Goal: Task Accomplishment & Management: Use online tool/utility

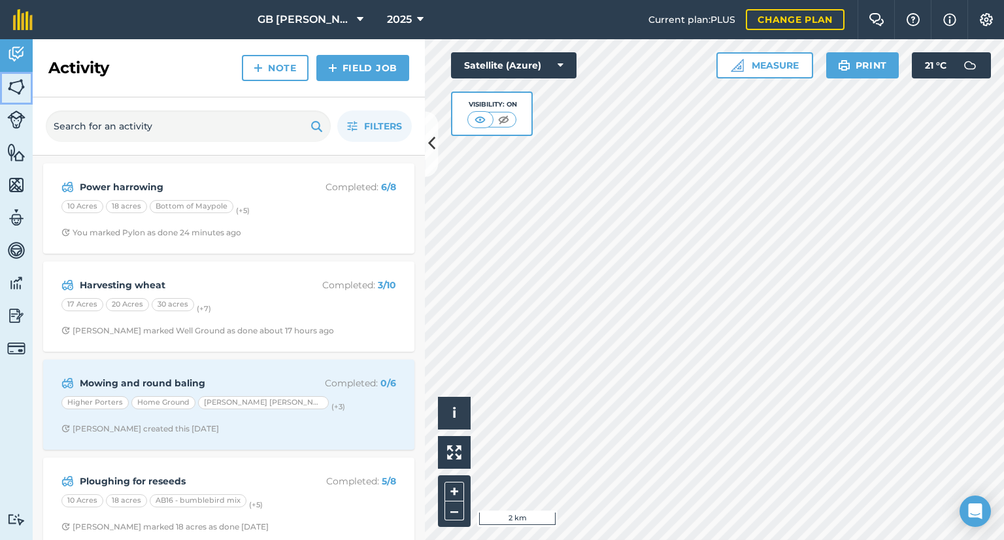
click at [12, 86] on img at bounding box center [16, 87] width 18 height 20
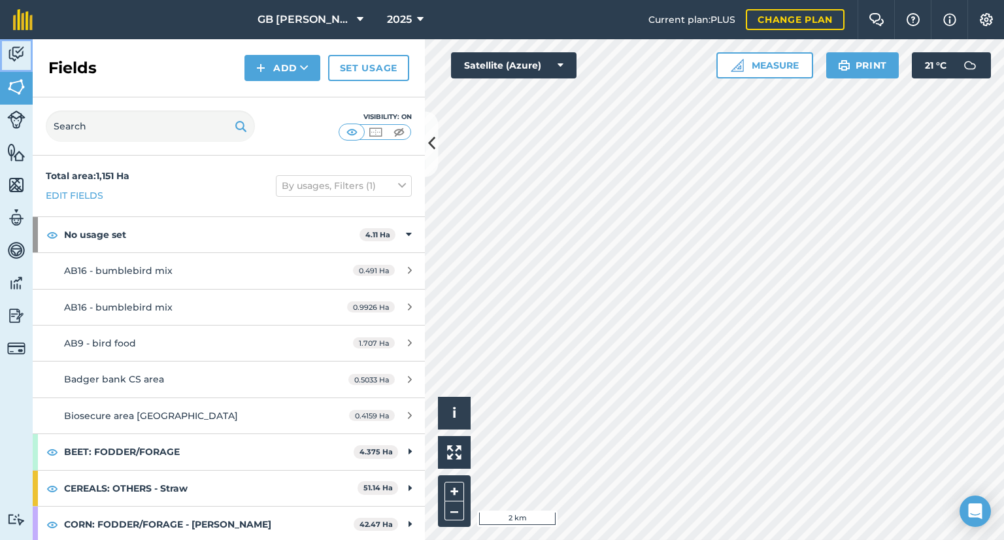
click at [18, 62] on img at bounding box center [16, 54] width 18 height 20
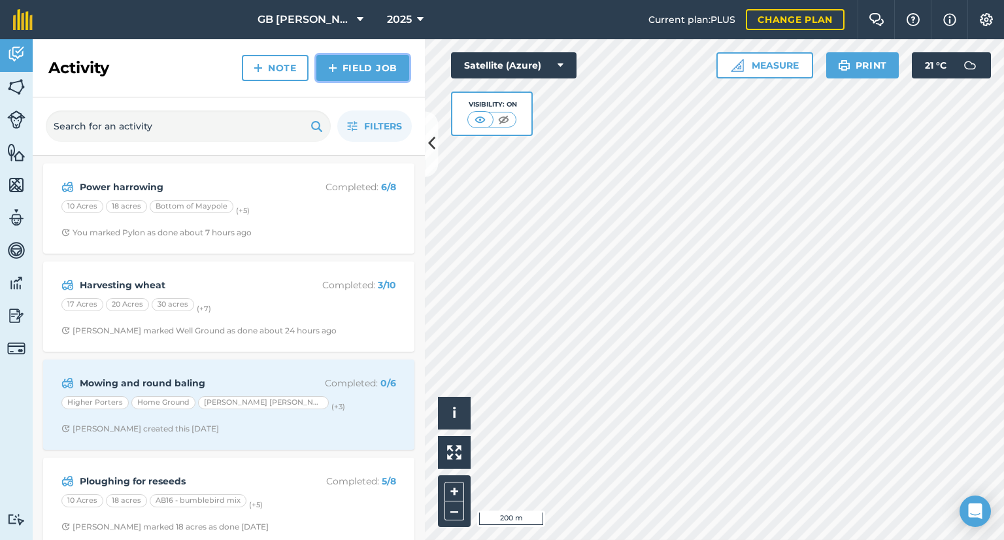
click at [362, 71] on link "Field Job" at bounding box center [362, 68] width 93 height 26
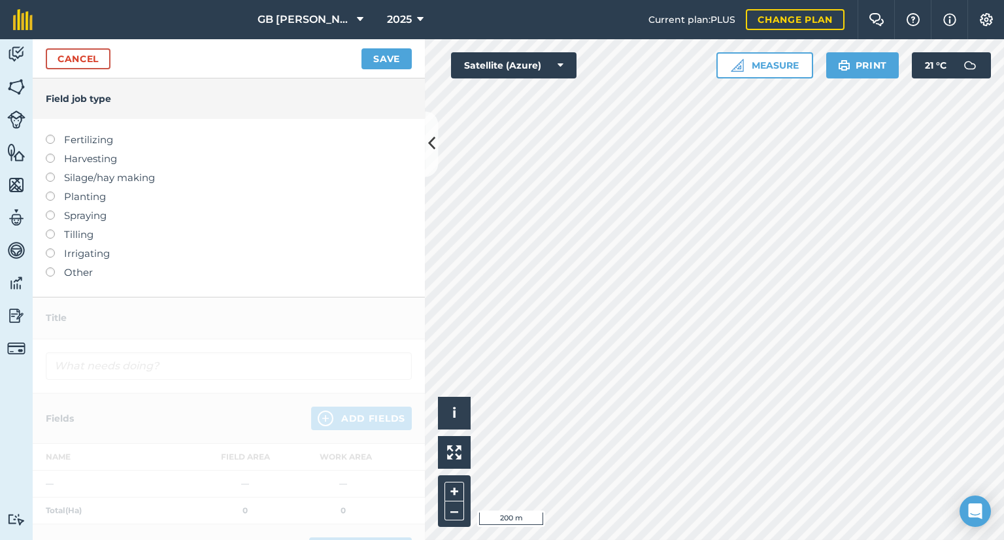
click at [105, 137] on label "Fertilizing" at bounding box center [229, 140] width 366 height 16
type input "Fertilizing"
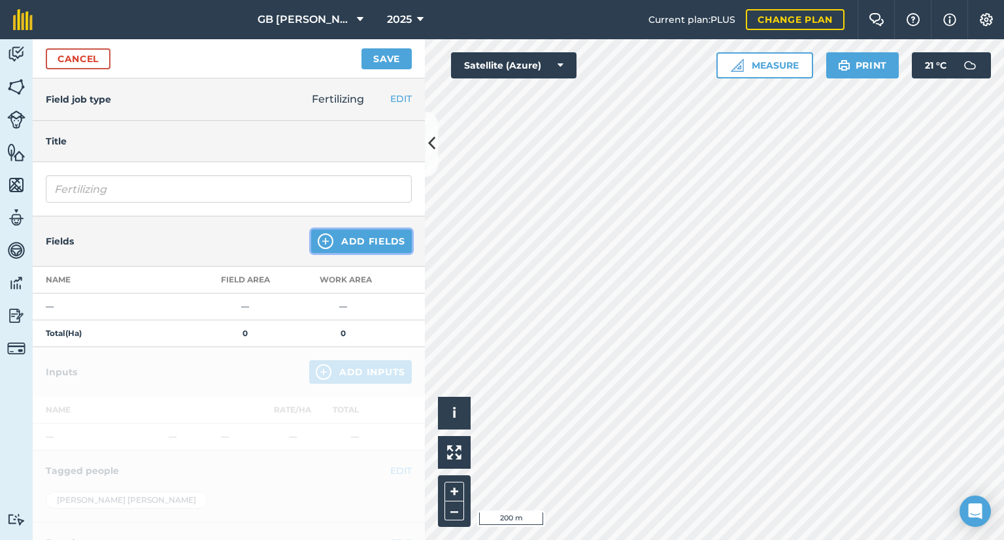
click at [343, 240] on button "Add Fields" at bounding box center [361, 241] width 101 height 24
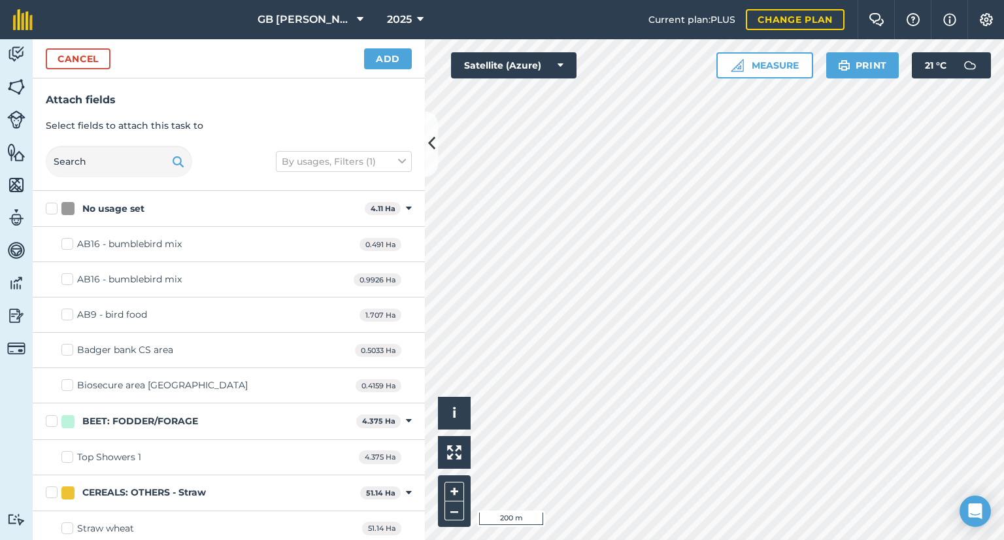
checkbox input "true"
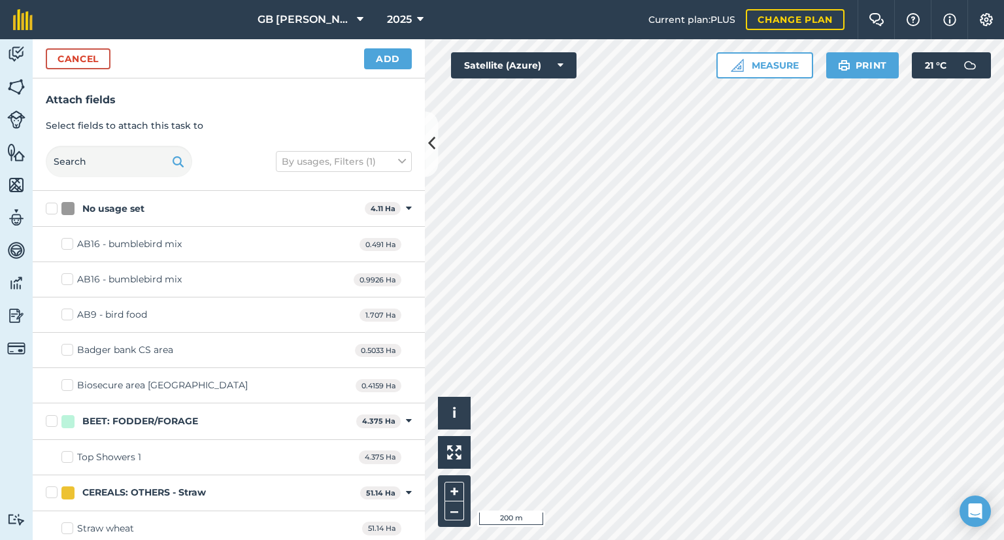
checkbox input "true"
click at [388, 56] on button "Add" at bounding box center [388, 58] width 48 height 21
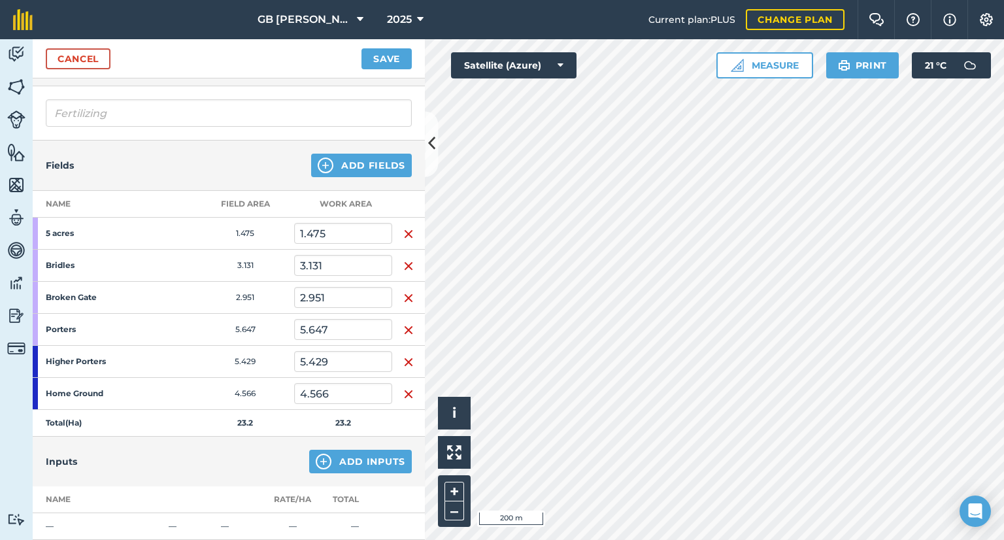
scroll to position [131, 0]
